Goal: Task Accomplishment & Management: Use online tool/utility

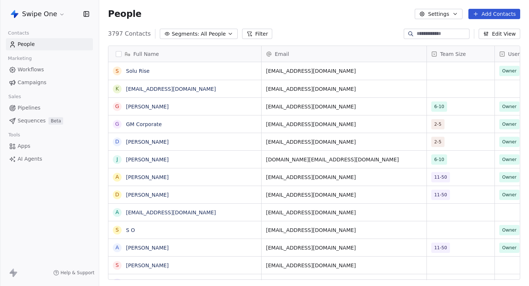
scroll to position [252, 430]
click at [39, 70] on span "Workflows" at bounding box center [31, 70] width 26 height 8
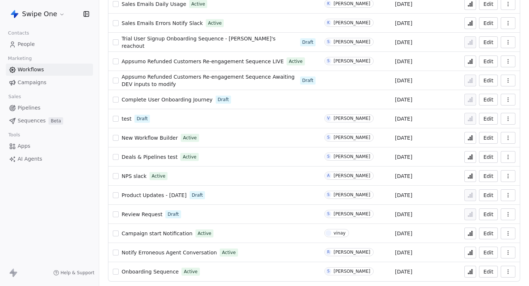
scroll to position [69, 0]
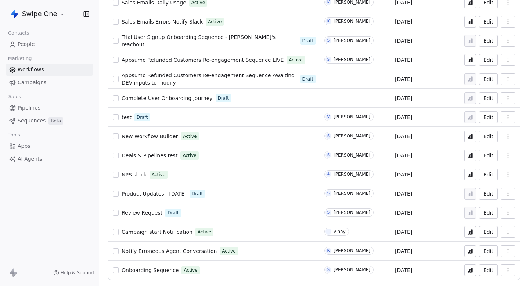
click at [169, 231] on span "Campaign start Notification" at bounding box center [157, 232] width 71 height 6
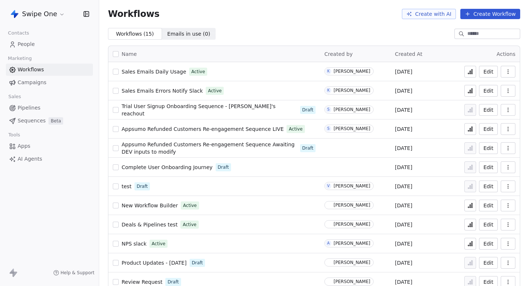
scroll to position [69, 0]
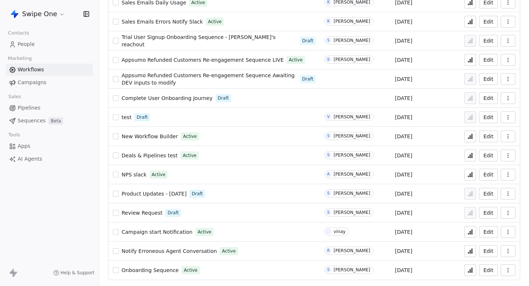
click at [514, 228] on button "button" at bounding box center [508, 232] width 15 height 12
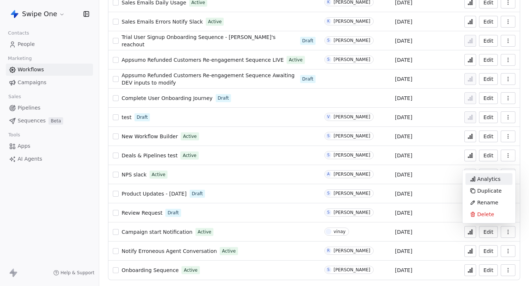
click at [477, 181] on span "Analytics" at bounding box center [489, 178] width 24 height 7
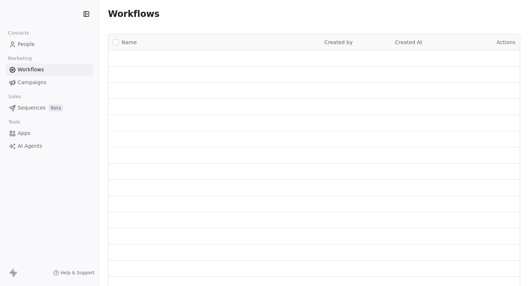
click at [26, 85] on span "Campaigns" at bounding box center [32, 83] width 29 height 8
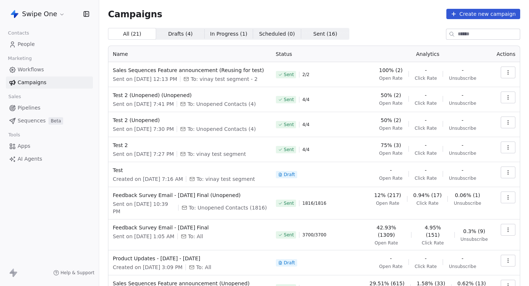
click at [54, 62] on div "Marketing" at bounding box center [49, 58] width 87 height 10
click at [50, 67] on link "Workflows" at bounding box center [49, 70] width 87 height 12
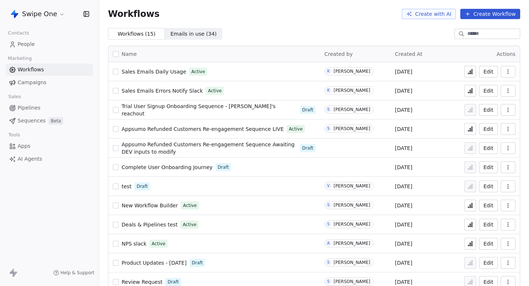
scroll to position [69, 0]
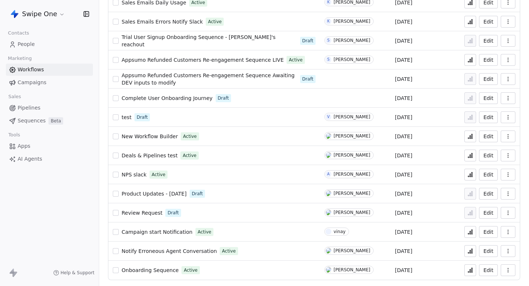
click at [490, 231] on button "Edit" at bounding box center [488, 232] width 19 height 12
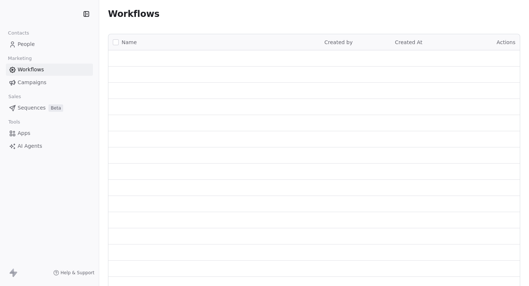
click at [29, 138] on link "Apps" at bounding box center [49, 133] width 87 height 12
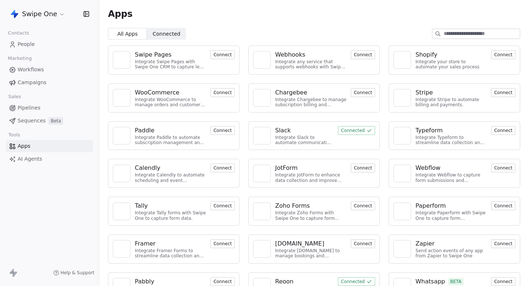
click at [314, 139] on div "Integrate Slack to automate communication and collaboration." at bounding box center [304, 140] width 58 height 11
click at [356, 132] on button "Connected" at bounding box center [356, 130] width 37 height 9
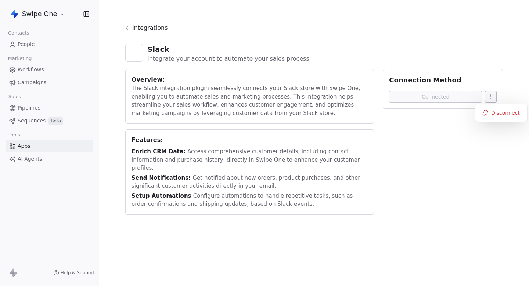
click at [493, 95] on html "Swipe One Contacts People Marketing Workflows Campaigns Sales Pipelines Sequenc…" at bounding box center [264, 143] width 529 height 286
click at [263, 96] on html "Swipe One Contacts People Marketing Workflows Campaigns Sales Pipelines Sequenc…" at bounding box center [264, 143] width 529 height 286
click at [30, 84] on span "Campaigns" at bounding box center [32, 83] width 29 height 8
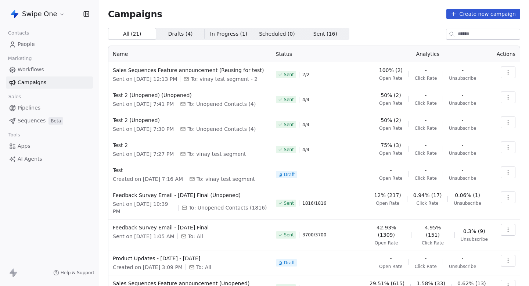
click at [31, 69] on span "Workflows" at bounding box center [31, 70] width 26 height 8
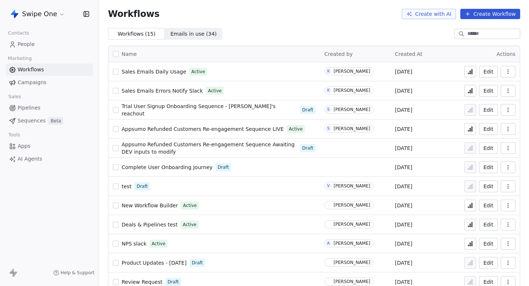
scroll to position [69, 0]
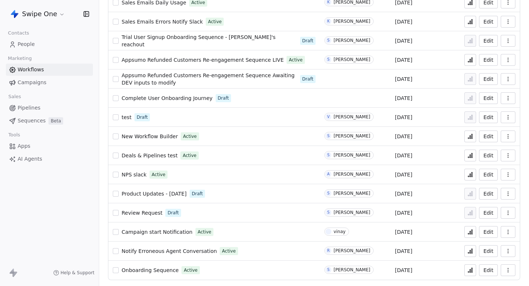
click at [155, 232] on span "Campaign start Notification" at bounding box center [157, 232] width 71 height 6
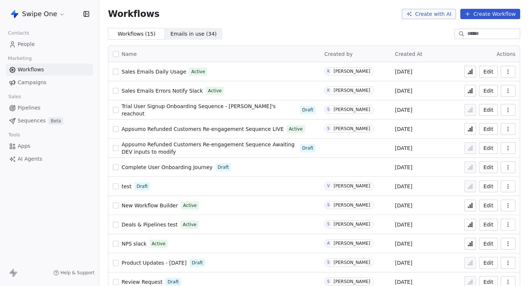
click at [22, 148] on span "Apps" at bounding box center [24, 146] width 13 height 8
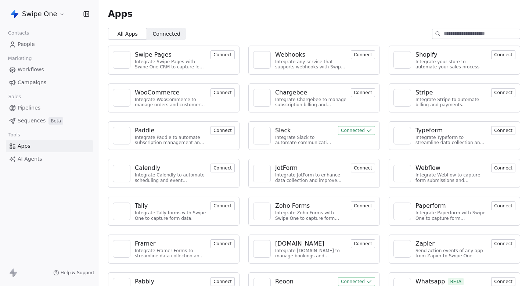
click at [260, 137] on img at bounding box center [261, 135] width 11 height 11
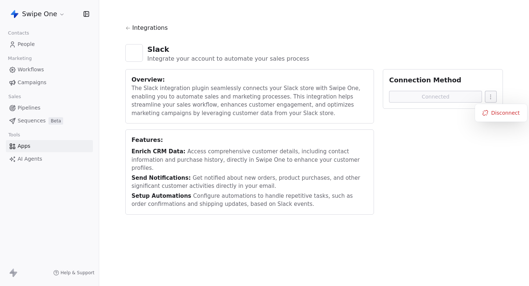
click at [490, 94] on html "Swipe One Contacts People Marketing Workflows Campaigns Sales Pipelines Sequenc…" at bounding box center [264, 143] width 529 height 286
click at [423, 141] on html "Swipe One Contacts People Marketing Workflows Campaigns Sales Pipelines Sequenc…" at bounding box center [264, 143] width 529 height 286
click at [40, 83] on span "Campaigns" at bounding box center [32, 83] width 29 height 8
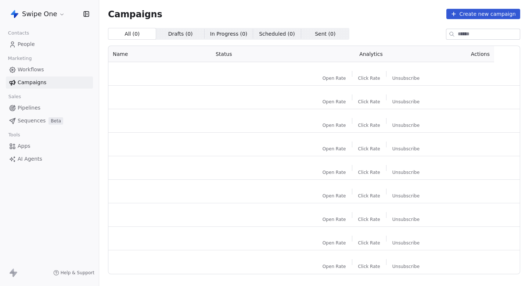
click at [41, 71] on span "Workflows" at bounding box center [31, 70] width 26 height 8
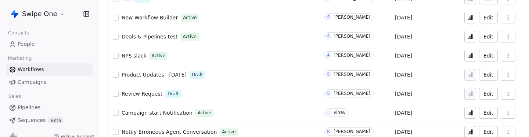
scroll to position [217, 0]
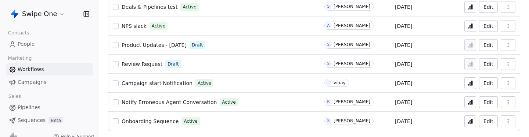
click at [181, 82] on span "Campaign start Notification" at bounding box center [157, 83] width 71 height 6
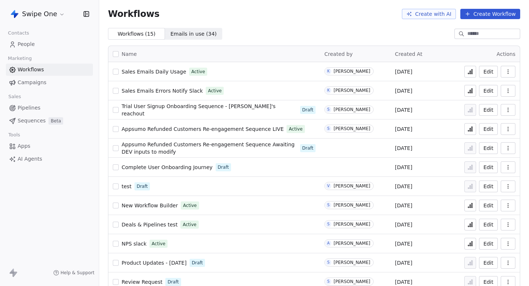
click at [29, 147] on span "Apps" at bounding box center [24, 146] width 13 height 8
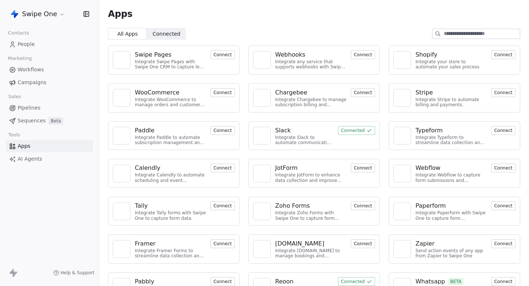
scroll to position [21, 0]
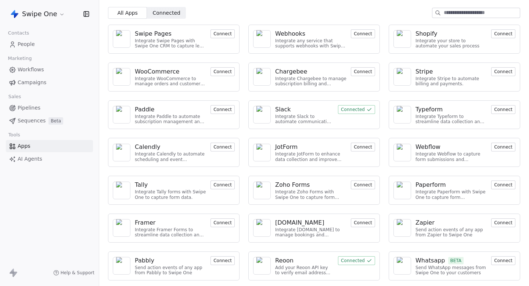
click at [259, 107] on div at bounding box center [262, 115] width 18 height 18
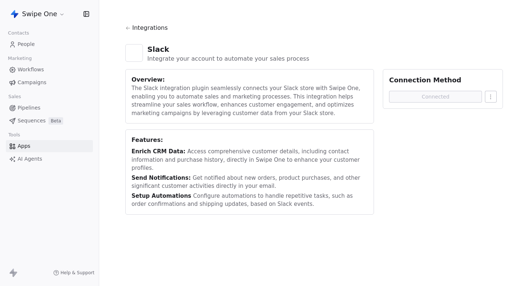
click at [489, 92] on html "Swipe One Contacts People Marketing Workflows Campaigns Sales Pipelines Sequenc…" at bounding box center [264, 143] width 529 height 286
click at [491, 115] on div "Disconnect" at bounding box center [501, 113] width 46 height 12
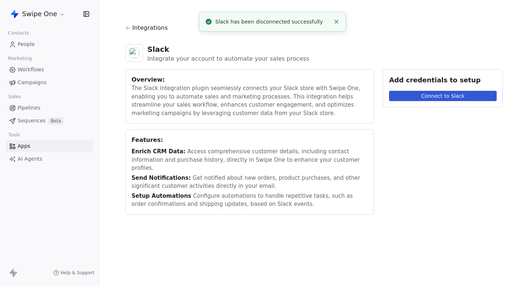
click at [448, 91] on button "Connect to Slack" at bounding box center [443, 96] width 108 height 10
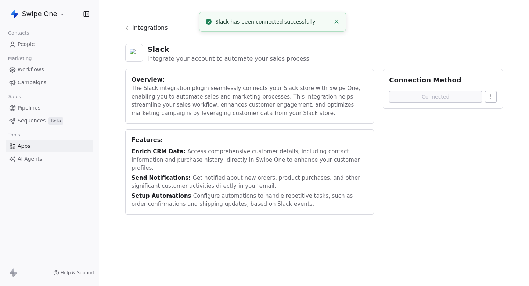
click at [36, 84] on span "Campaigns" at bounding box center [32, 83] width 29 height 8
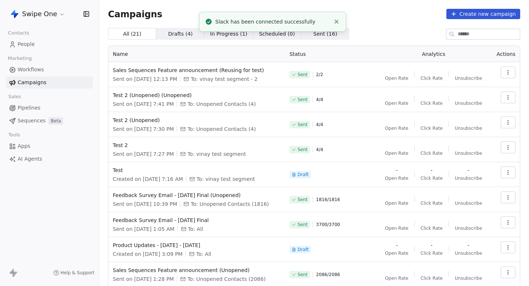
click at [48, 73] on link "Workflows" at bounding box center [49, 70] width 87 height 12
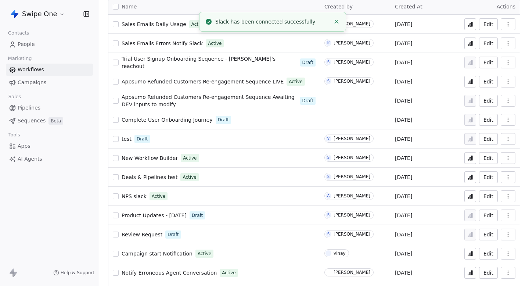
scroll to position [69, 0]
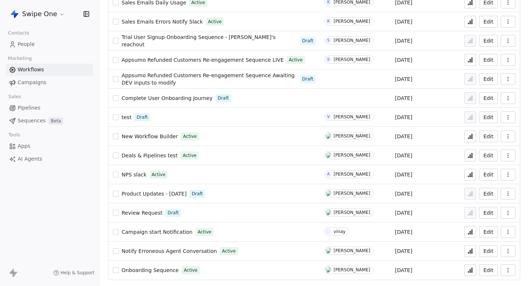
click at [153, 230] on span "Campaign start Notification" at bounding box center [157, 232] width 71 height 6
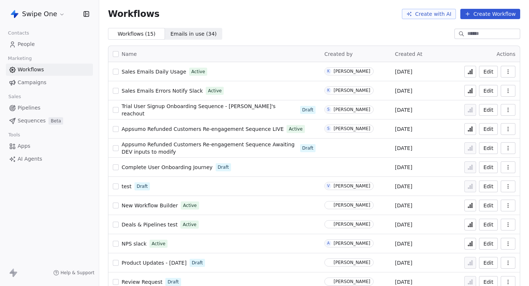
scroll to position [69, 0]
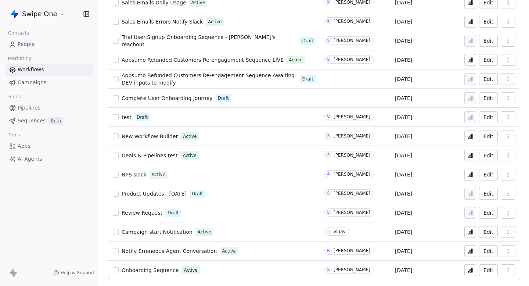
click at [156, 234] on span "Campaign start Notification" at bounding box center [157, 232] width 71 height 6
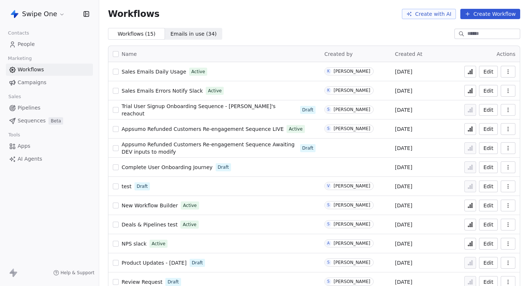
click at [250, 12] on div "Workflows Create with AI Create Workflow" at bounding box center [314, 14] width 412 height 10
drag, startPoint x: 111, startPoint y: 9, endPoint x: 174, endPoint y: 9, distance: 62.4
click at [174, 9] on div "Workflows Create with AI Create Workflow" at bounding box center [314, 14] width 412 height 10
